Goal: Transaction & Acquisition: Purchase product/service

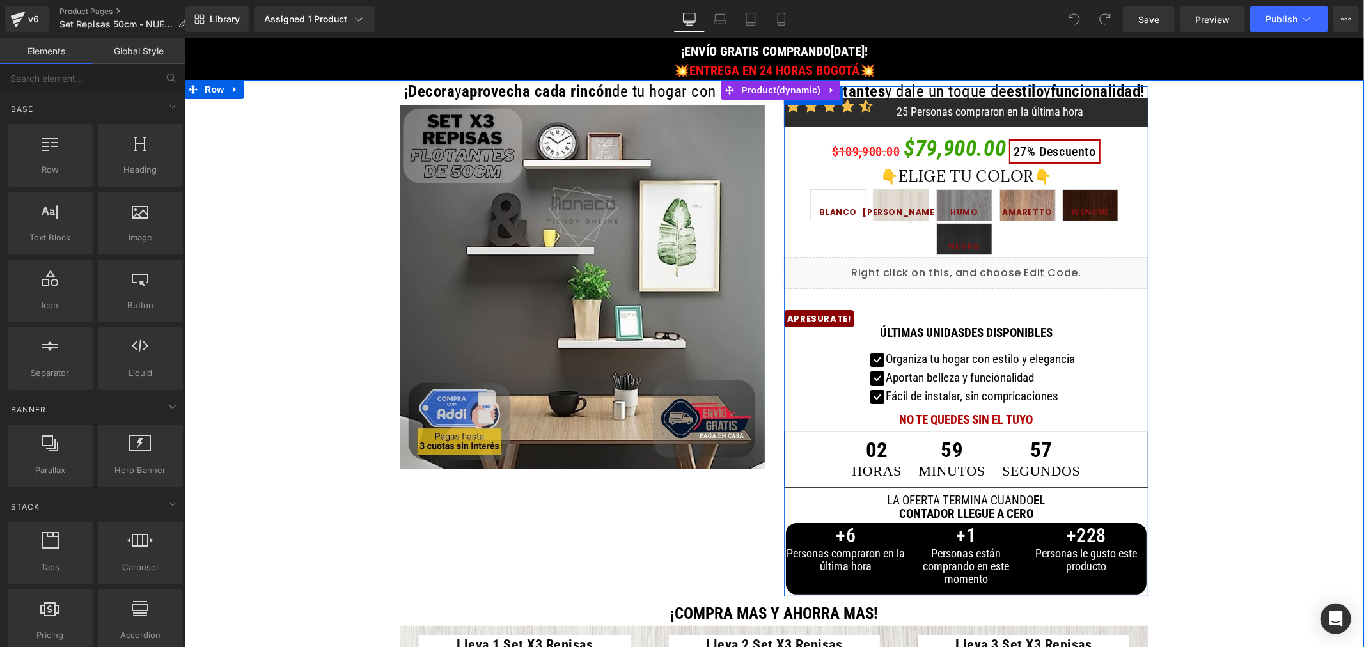
click at [892, 206] on span "[PERSON_NAME]" at bounding box center [900, 208] width 77 height 24
click at [892, 198] on span "[PERSON_NAME]" at bounding box center [900, 208] width 77 height 24
click at [830, 202] on span "BLANCO" at bounding box center [838, 208] width 38 height 24
click at [972, 212] on span "(P) Swatches" at bounding box center [966, 202] width 65 height 19
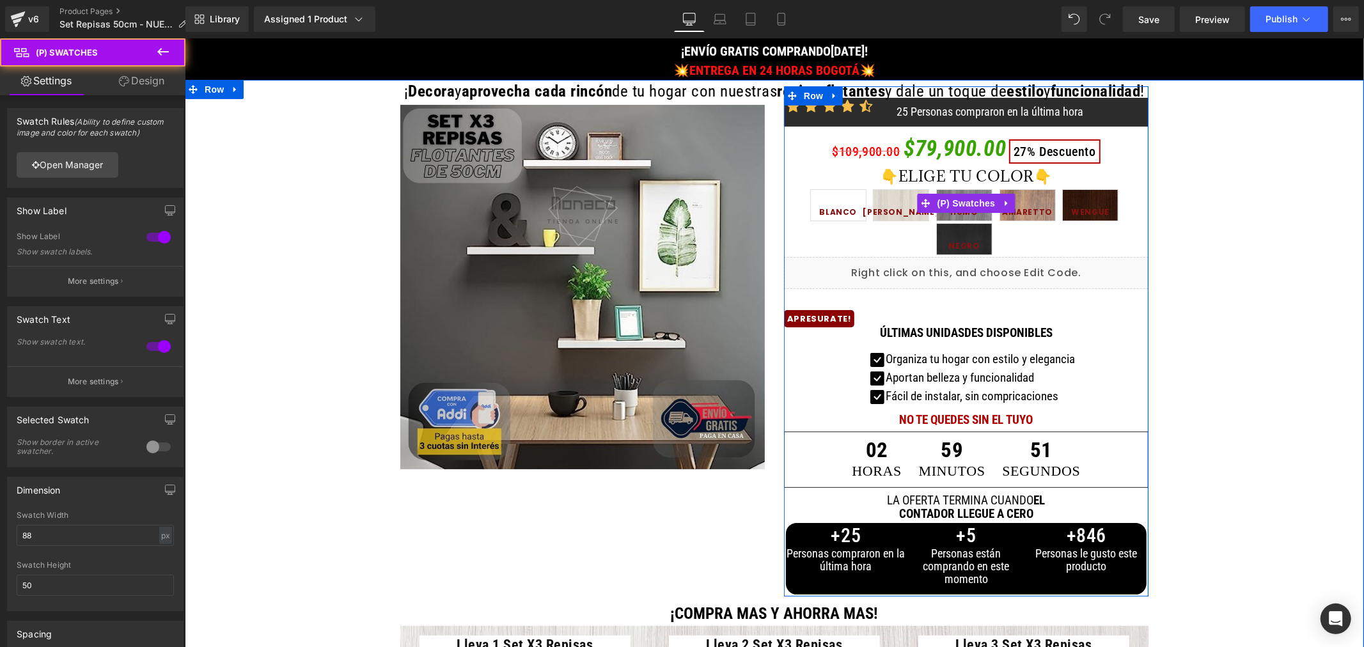
click at [1029, 204] on span "AMARETTO" at bounding box center [1027, 208] width 51 height 24
click at [1083, 207] on span "WENGUE" at bounding box center [1090, 208] width 38 height 24
click at [948, 243] on span "NEGRO" at bounding box center [963, 242] width 31 height 24
click at [895, 208] on span "[PERSON_NAME]" at bounding box center [900, 208] width 77 height 24
click at [835, 209] on span "BLANCO" at bounding box center [838, 208] width 38 height 24
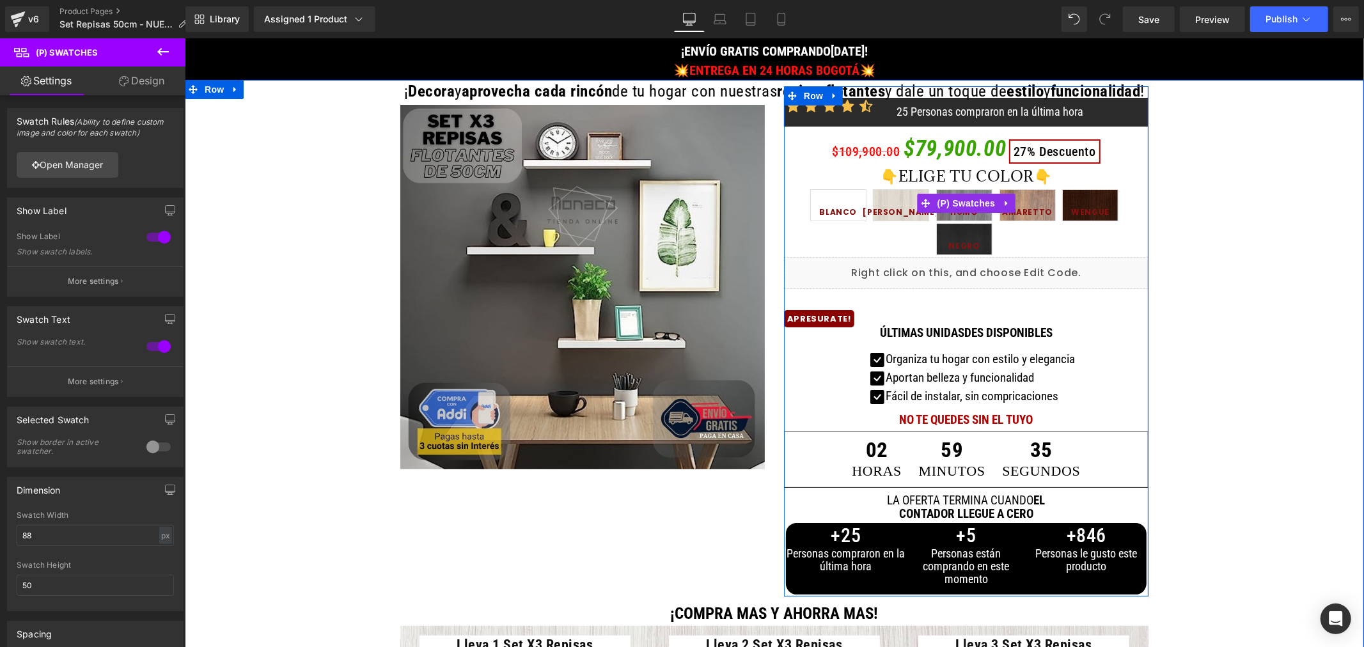
click at [1030, 204] on span "AMARETTO" at bounding box center [1027, 208] width 51 height 24
click at [962, 236] on span "NEGRO" at bounding box center [963, 242] width 31 height 24
click at [1035, 201] on span "AMARETTO" at bounding box center [1027, 208] width 51 height 24
click at [1085, 204] on span "WENGUE" at bounding box center [1090, 208] width 38 height 24
